Goal: Task Accomplishment & Management: Use online tool/utility

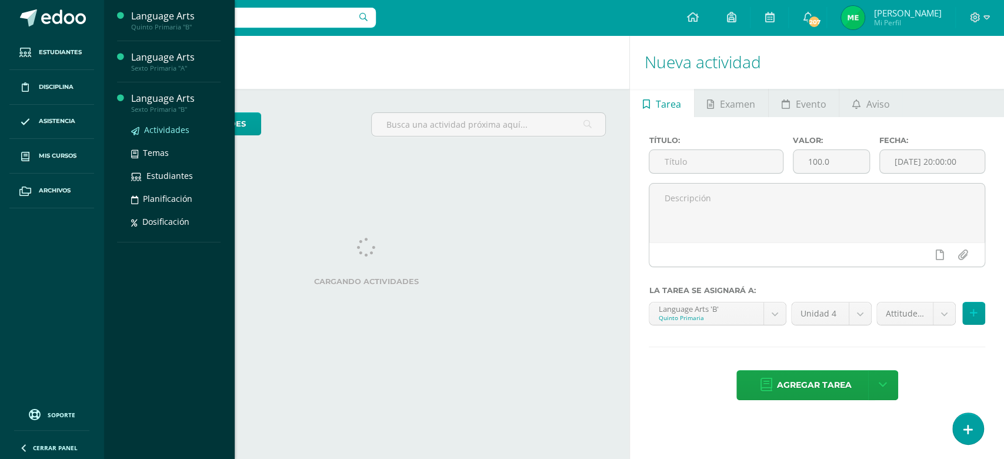
click at [161, 124] on span "Actividades" at bounding box center [166, 129] width 45 height 11
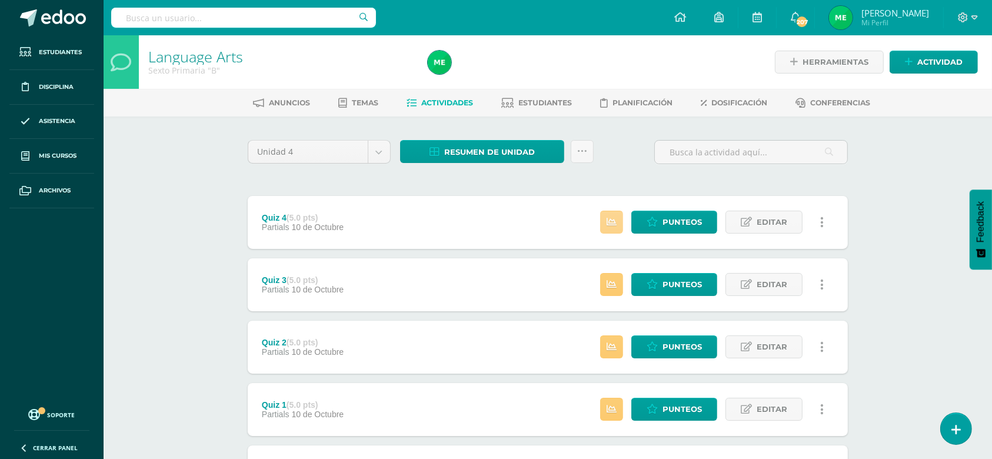
click at [611, 225] on icon at bounding box center [611, 222] width 10 height 10
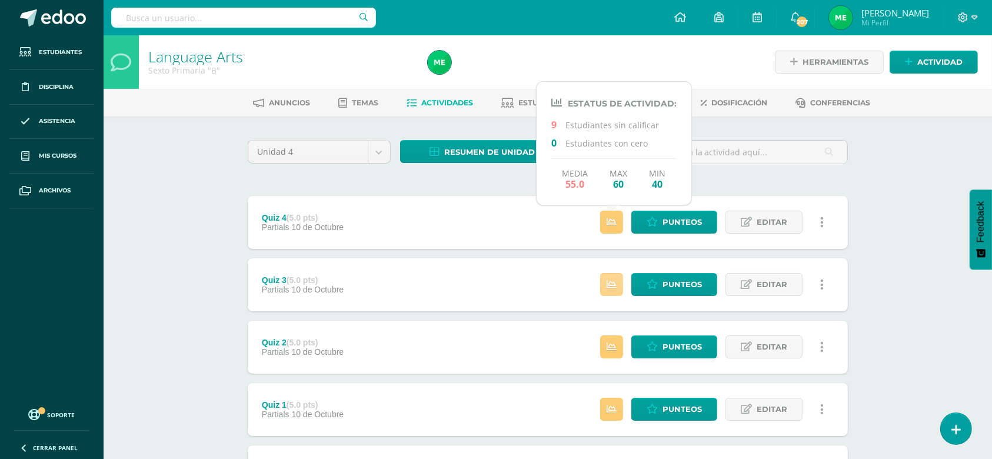
click at [610, 285] on icon at bounding box center [611, 284] width 10 height 10
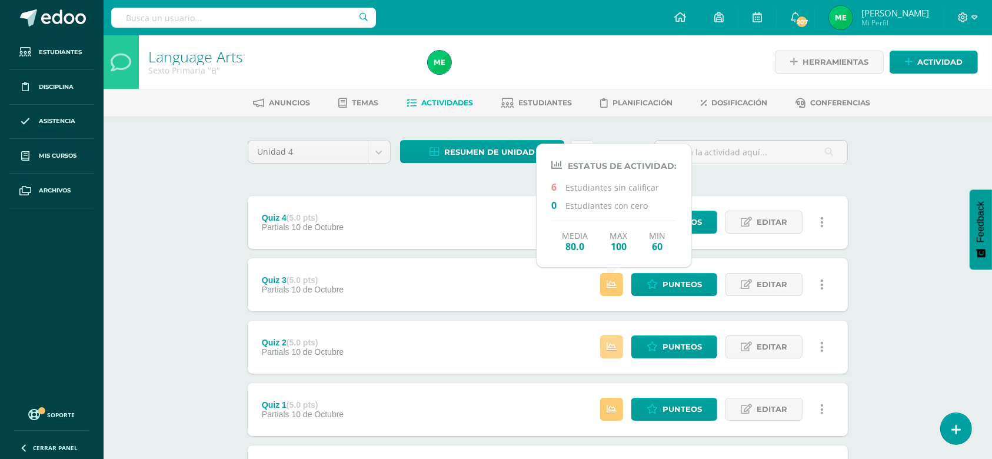
click at [612, 342] on icon at bounding box center [611, 347] width 10 height 10
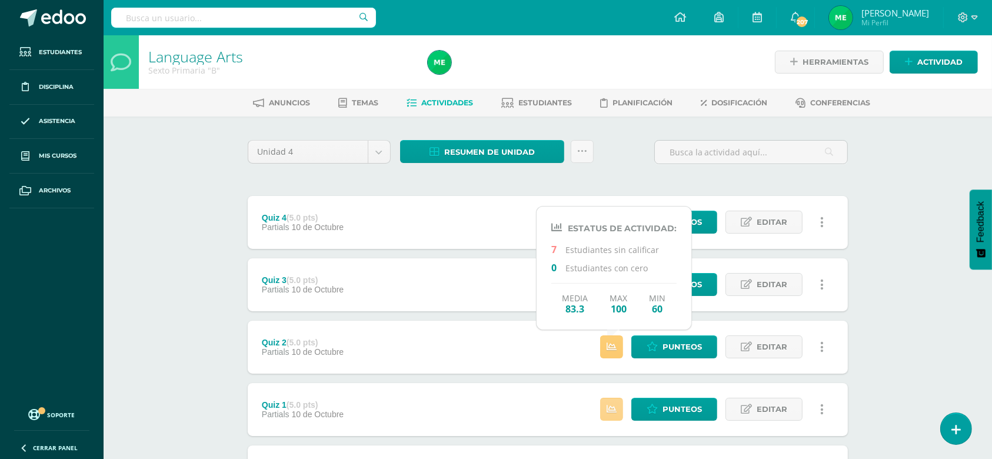
click at [612, 413] on icon at bounding box center [611, 409] width 10 height 10
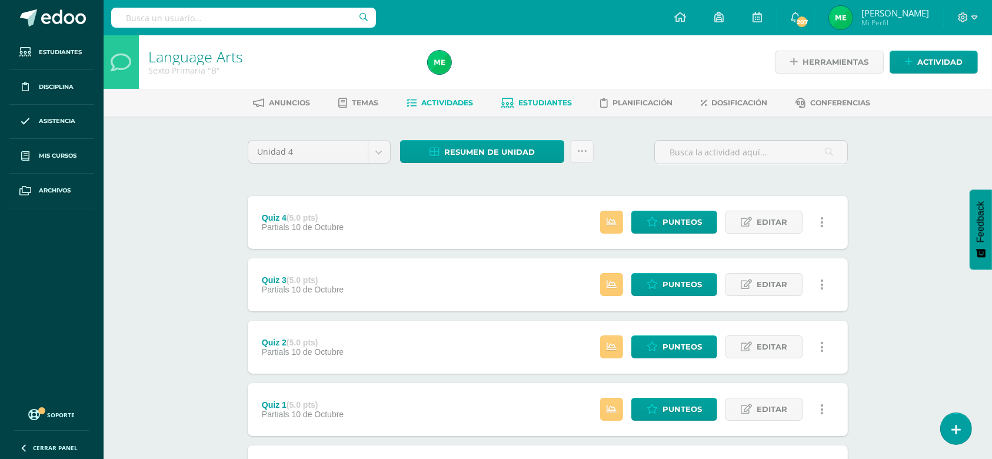
click at [552, 105] on span "Estudiantes" at bounding box center [546, 102] width 54 height 9
click at [453, 101] on span "Actividades" at bounding box center [448, 102] width 52 height 9
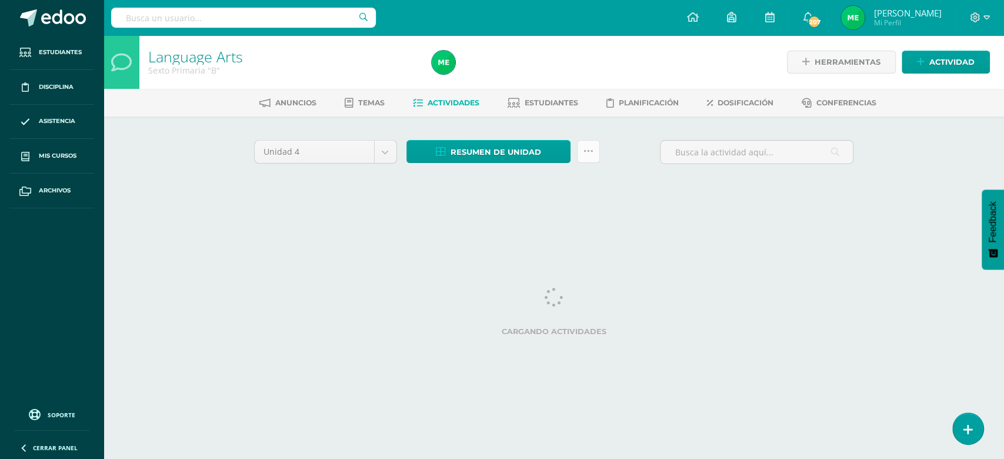
click at [583, 152] on icon at bounding box center [588, 151] width 10 height 10
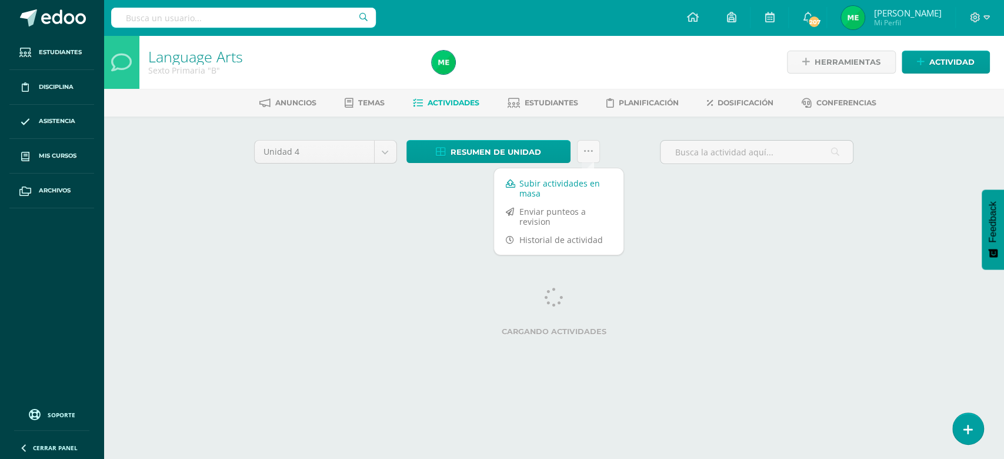
click at [535, 186] on link "Subir actividades en masa" at bounding box center [558, 188] width 129 height 28
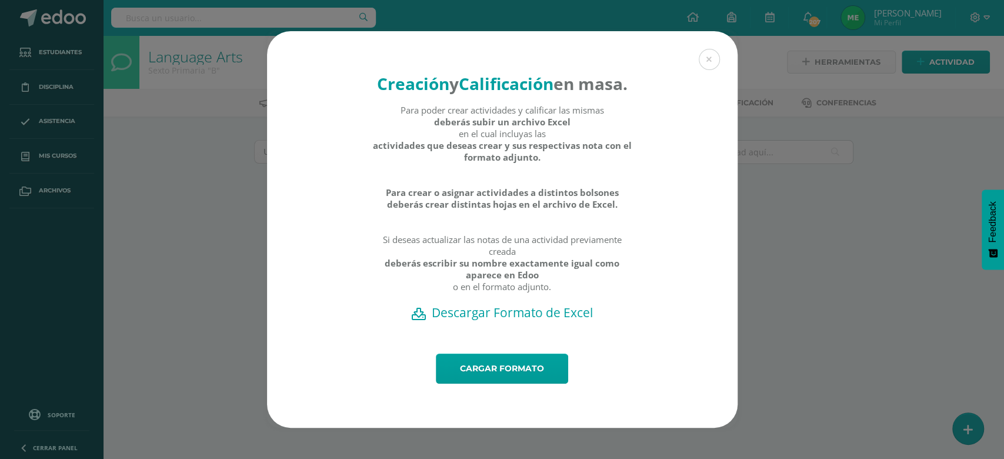
click at [468, 318] on h2 "Descargar Formato de Excel" at bounding box center [502, 312] width 429 height 16
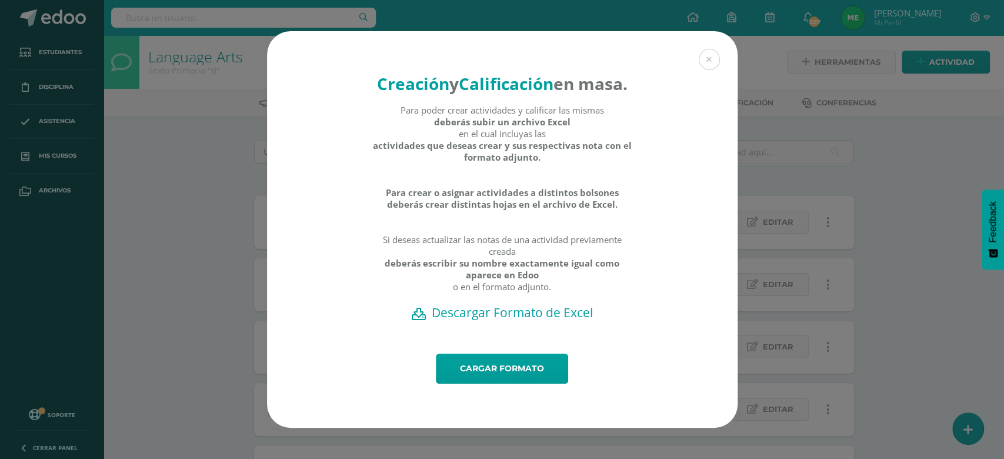
click at [471, 321] on h2 "Descargar Formato de Excel" at bounding box center [502, 312] width 429 height 16
click at [493, 379] on link "Cargar formato" at bounding box center [502, 369] width 132 height 30
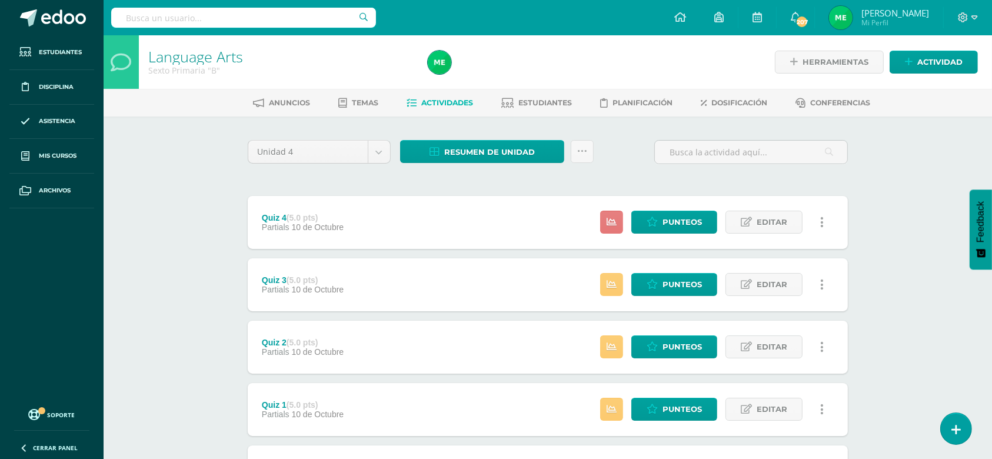
click at [616, 221] on icon at bounding box center [611, 222] width 10 height 10
click at [608, 280] on icon at bounding box center [611, 284] width 10 height 10
click at [620, 341] on link at bounding box center [611, 346] width 23 height 23
click at [616, 413] on icon at bounding box center [611, 409] width 10 height 10
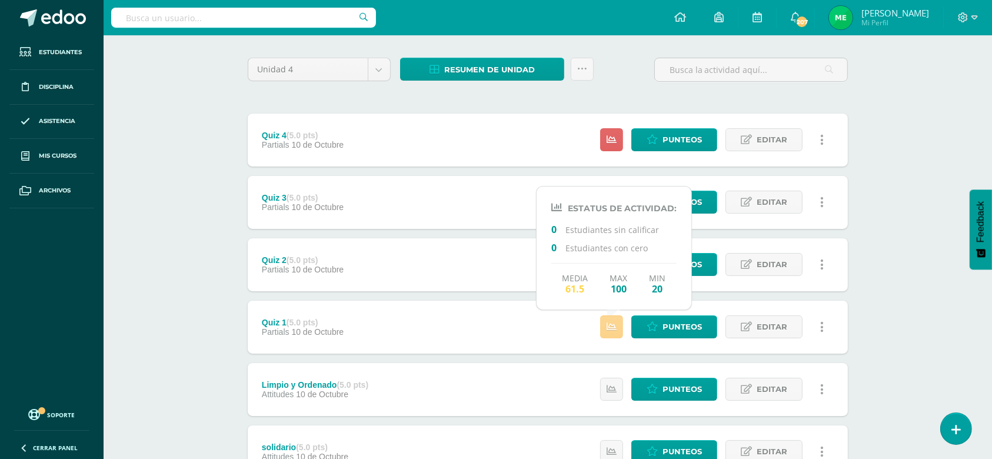
scroll to position [83, 0]
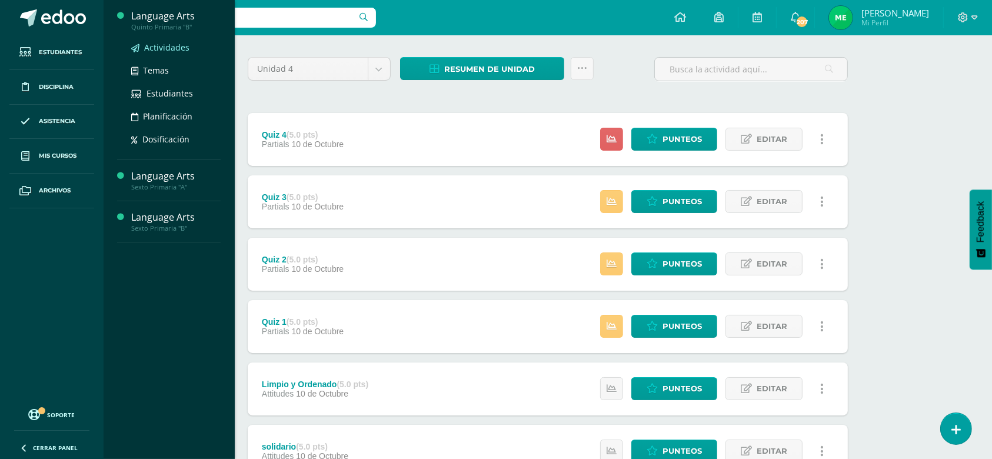
click at [164, 47] on span "Actividades" at bounding box center [166, 47] width 45 height 11
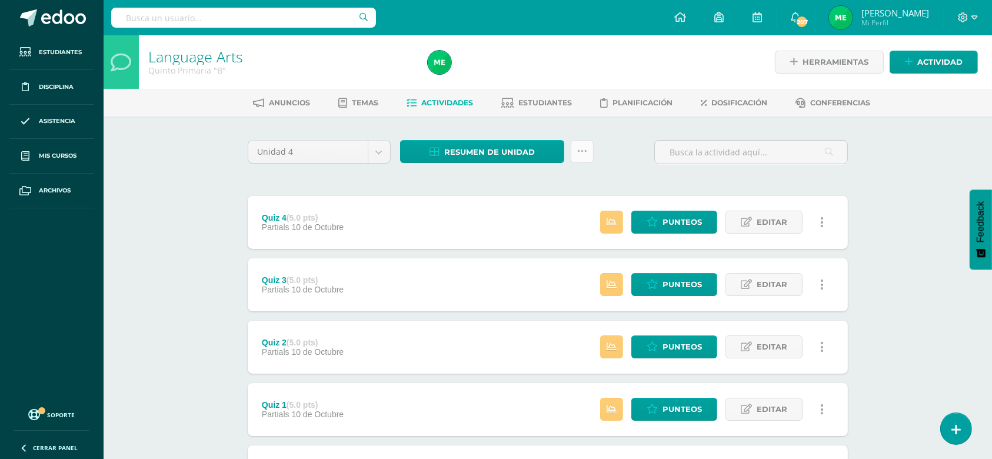
click at [579, 146] on icon at bounding box center [582, 151] width 10 height 10
click at [531, 186] on link "Subir actividades en masa" at bounding box center [552, 188] width 129 height 28
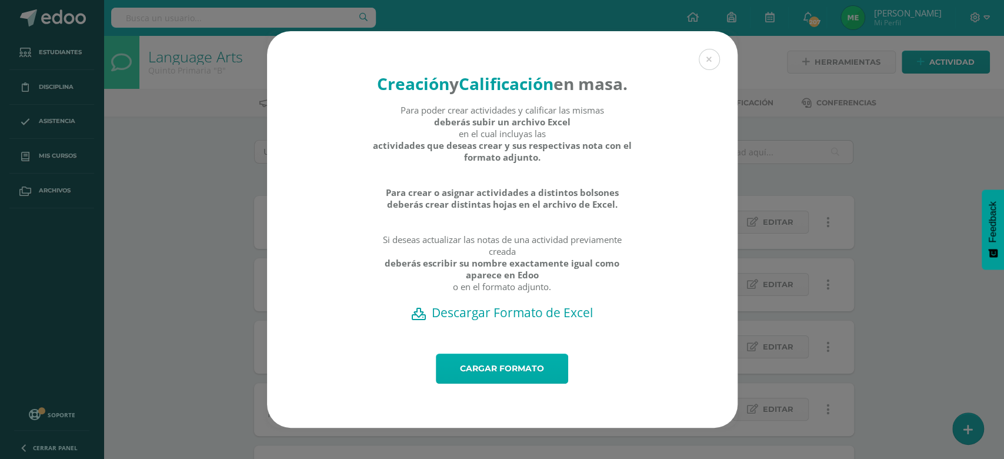
click at [512, 379] on link "Cargar formato" at bounding box center [502, 369] width 132 height 30
click at [880, 143] on div "Creación y Calificación en masa. Para poder crear actividades y calificar las m…" at bounding box center [502, 229] width 995 height 396
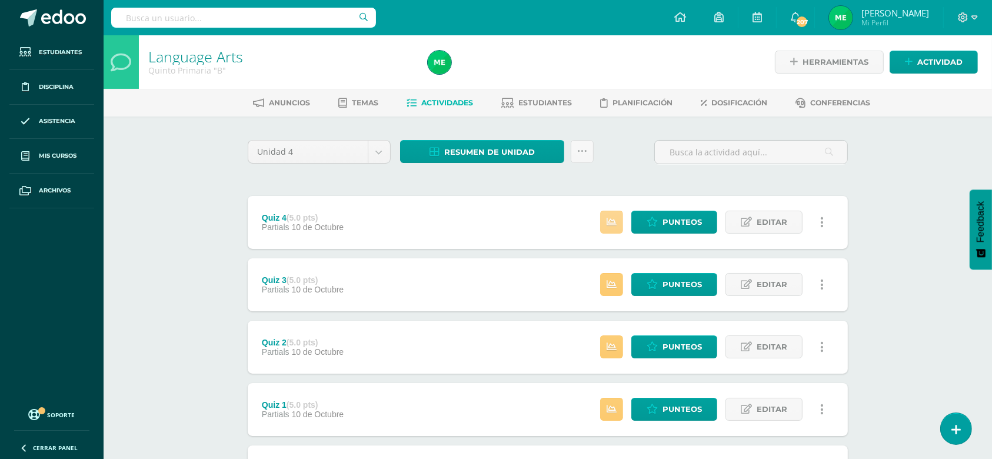
click at [616, 226] on icon at bounding box center [611, 222] width 10 height 10
click at [613, 280] on icon at bounding box center [611, 284] width 10 height 10
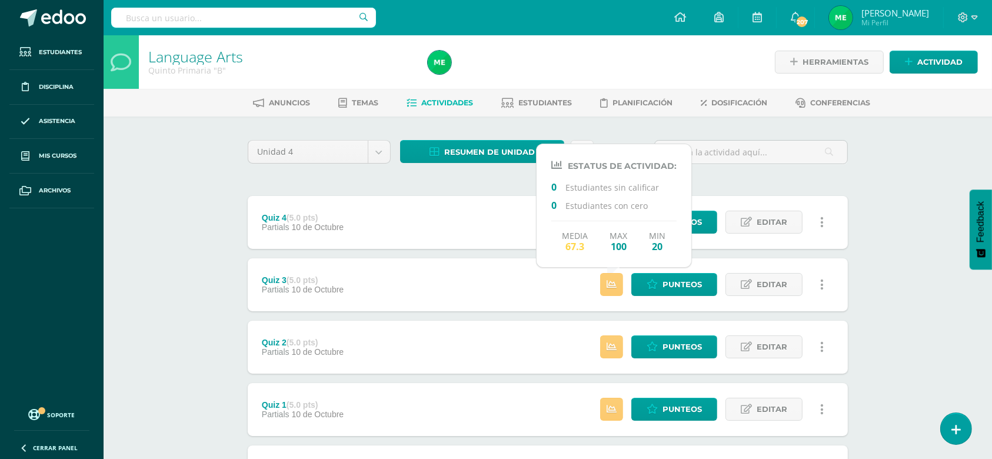
click at [612, 330] on div "Estatus de Actividad: 0 Estudiantes sin calificar 0 Estudiantes con cero Media …" at bounding box center [714, 347] width 265 height 53
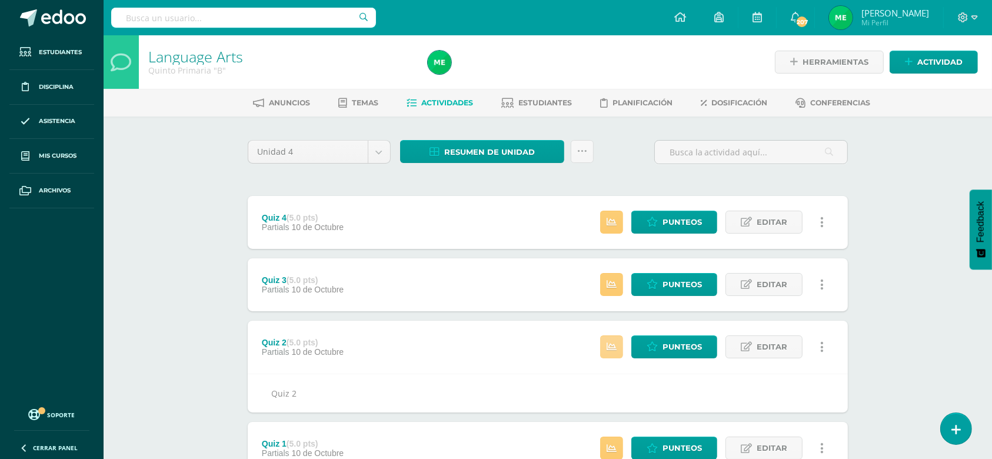
click at [612, 349] on icon at bounding box center [611, 347] width 10 height 10
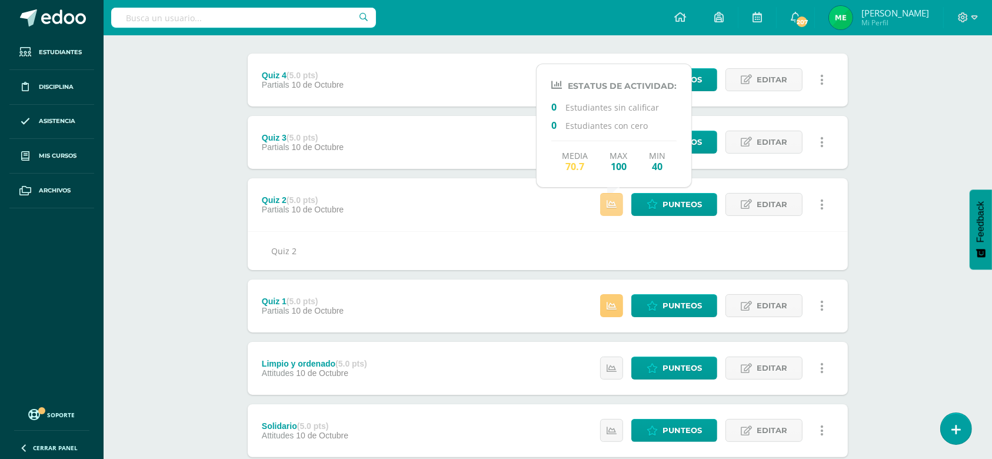
scroll to position [144, 0]
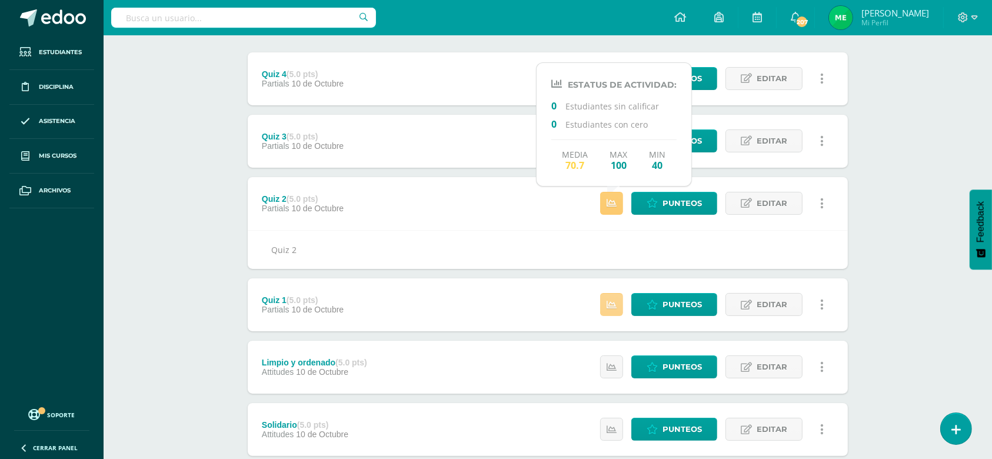
click at [612, 295] on link at bounding box center [611, 304] width 23 height 23
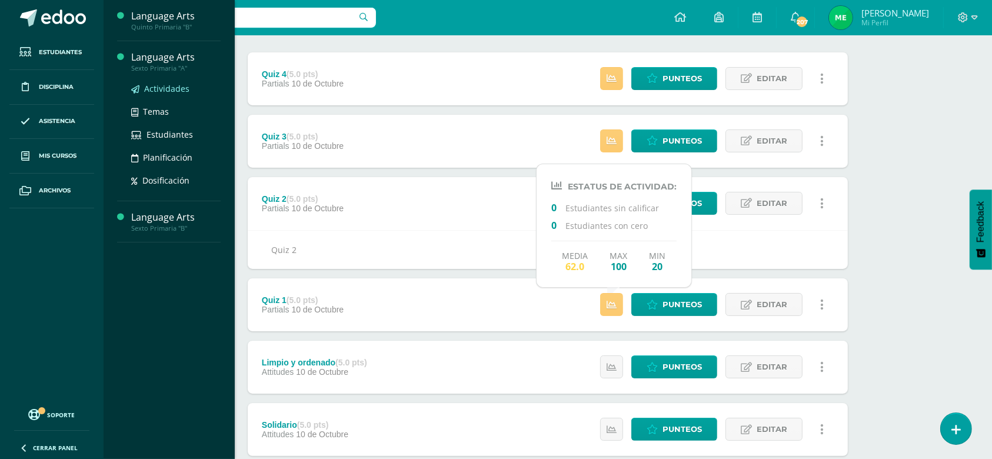
click at [164, 91] on span "Actividades" at bounding box center [166, 88] width 45 height 11
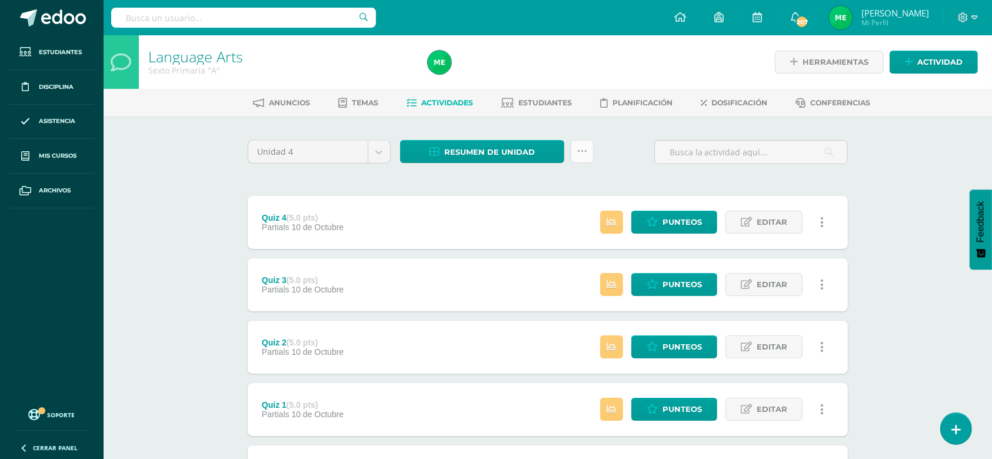
click at [583, 151] on icon at bounding box center [582, 151] width 10 height 10
click at [528, 176] on link "Subir actividades en masa" at bounding box center [552, 188] width 129 height 28
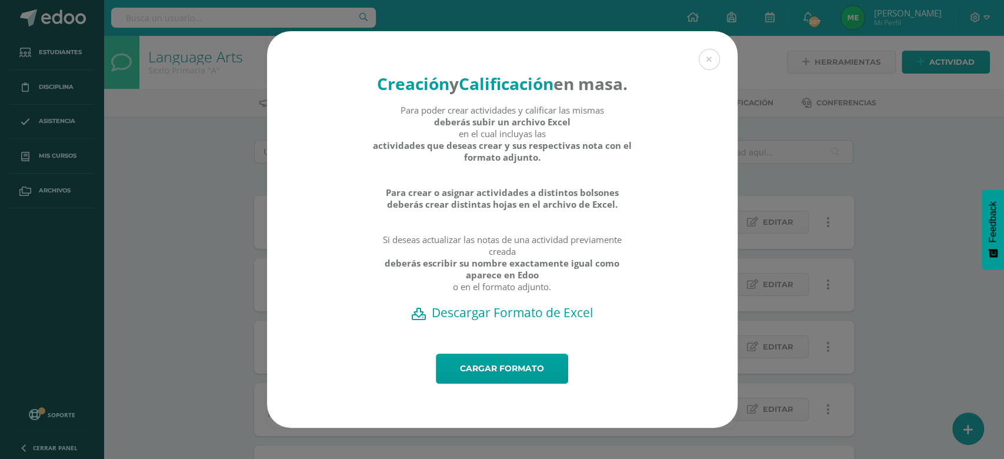
click at [496, 321] on h2 "Descargar Formato de Excel" at bounding box center [502, 312] width 429 height 16
click at [501, 378] on link "Cargar formato" at bounding box center [502, 369] width 132 height 30
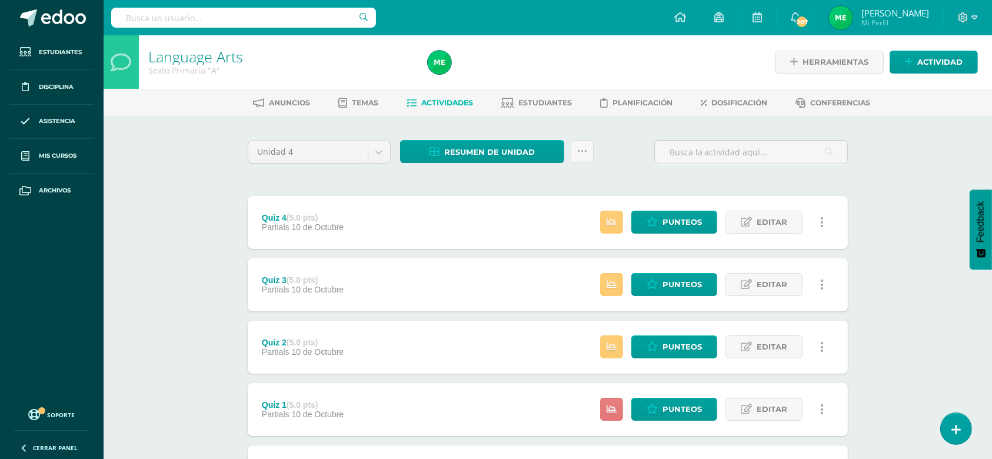
click at [610, 407] on icon at bounding box center [611, 409] width 10 height 10
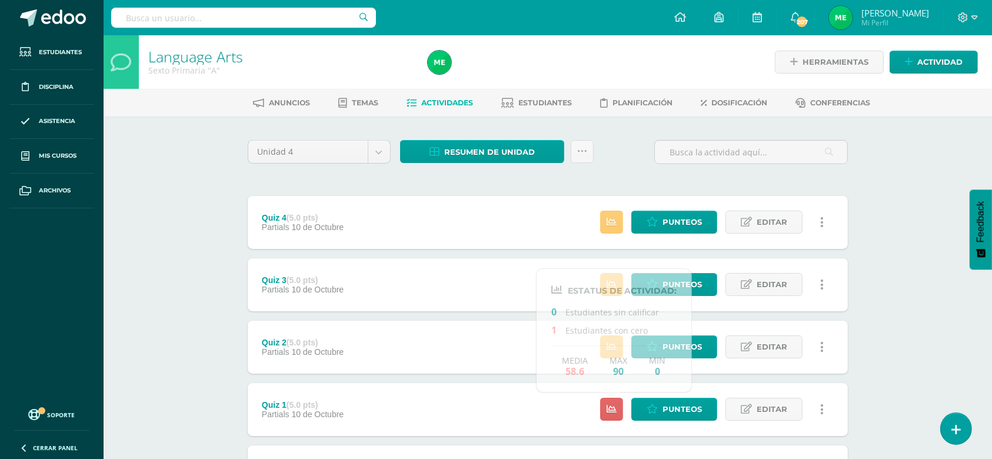
click at [901, 341] on div "Language Arts Sexto Primaria "A" Herramientas Detalle de asistencias Actividad …" at bounding box center [548, 459] width 888 height 849
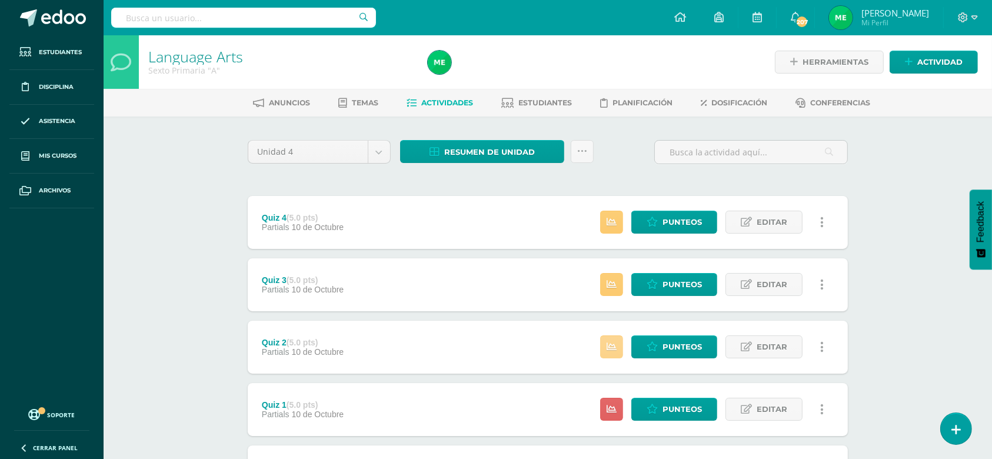
click at [622, 345] on link at bounding box center [611, 346] width 23 height 23
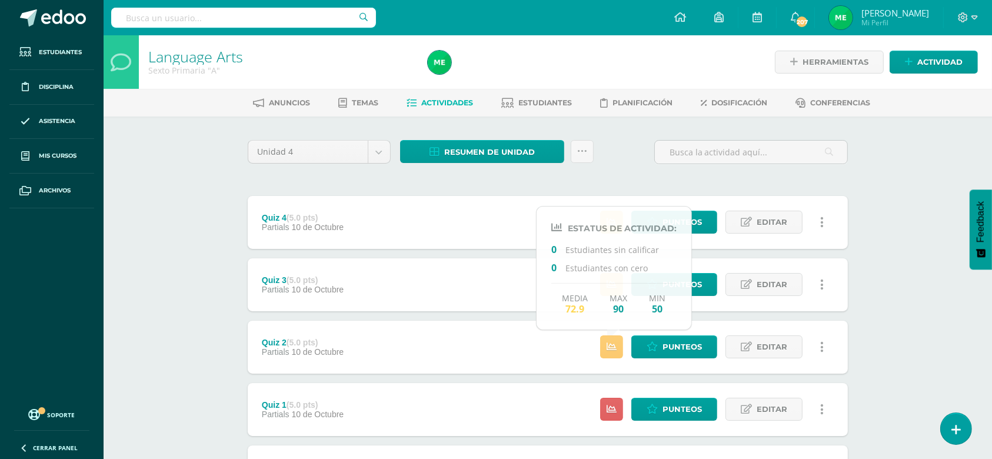
click at [489, 299] on div "Quiz 3 (5.0 pts) Partials [DATE] Estatus de Actividad: 0 Estudiantes sin califi…" at bounding box center [548, 284] width 600 height 53
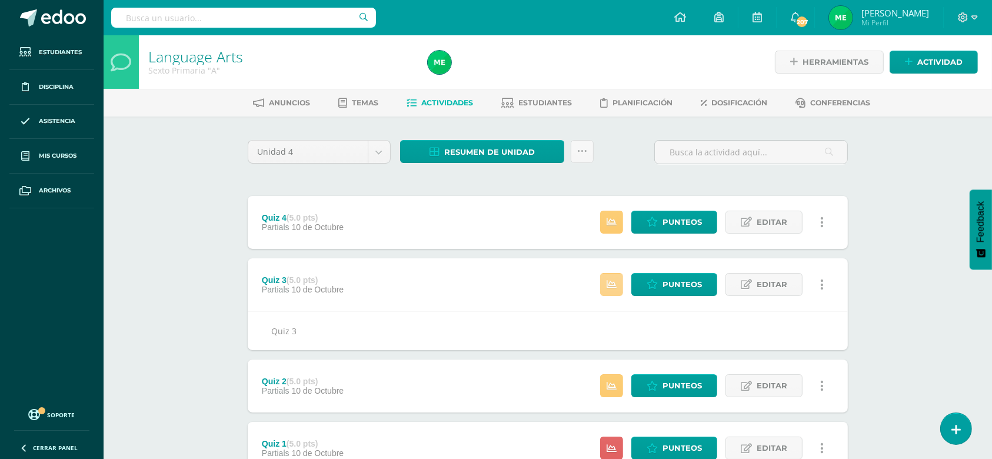
click at [622, 273] on link at bounding box center [611, 284] width 23 height 23
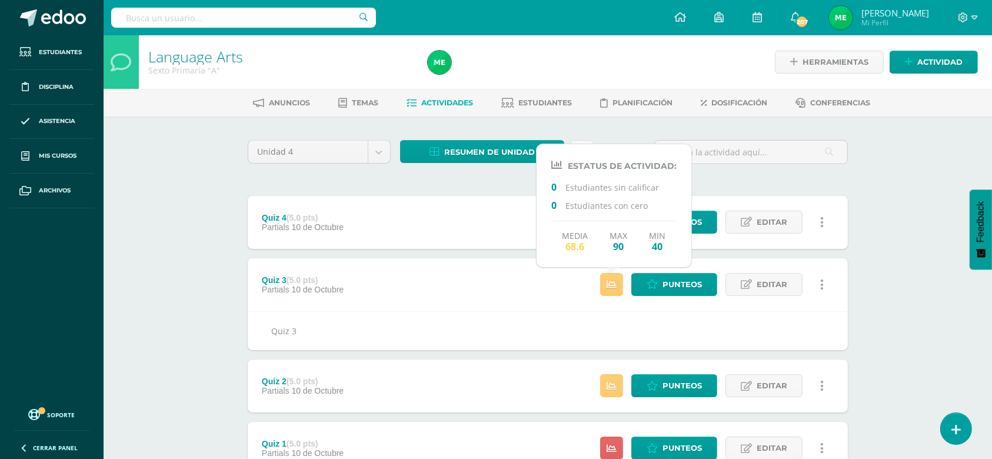
click at [455, 220] on div "Quiz 4 (5.0 pts) Partials [DATE] Estatus de Actividad: 0 Estudiantes sin califi…" at bounding box center [548, 222] width 600 height 53
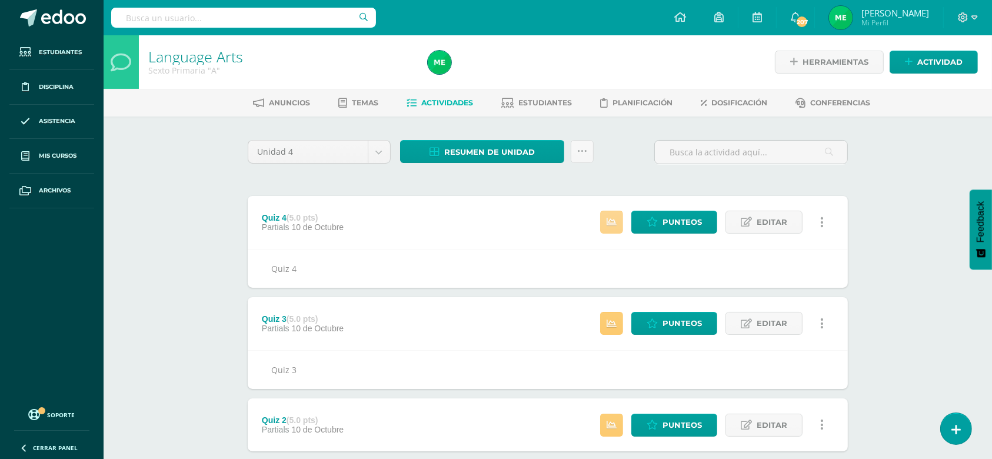
click at [611, 228] on link at bounding box center [611, 222] width 23 height 23
